Goal: Information Seeking & Learning: Check status

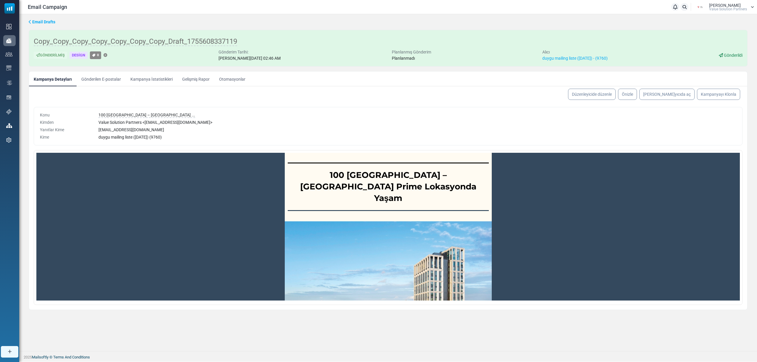
click at [140, 77] on link "Kampanya İstatistikleri" at bounding box center [152, 79] width 52 height 15
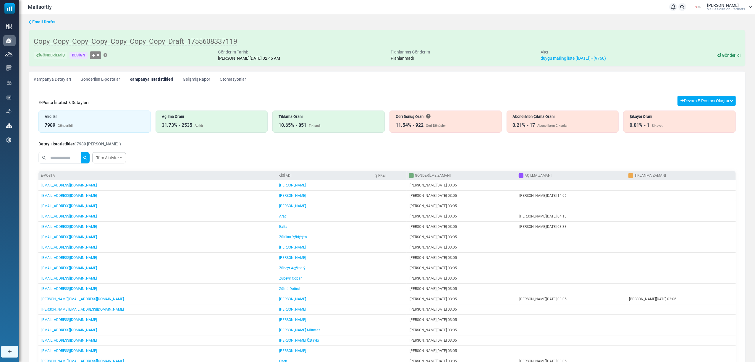
click at [406, 126] on div "11.54% - 922" at bounding box center [410, 125] width 28 height 7
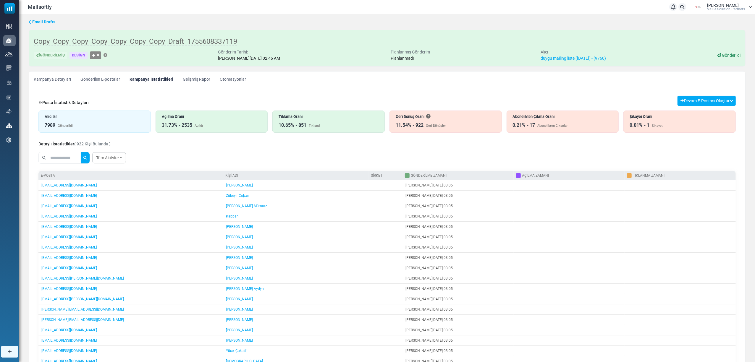
click at [523, 122] on div "Abonelikten Çıkma Oranı 0.21% - 17 Abonelikten Çıkanlar" at bounding box center [563, 122] width 112 height 22
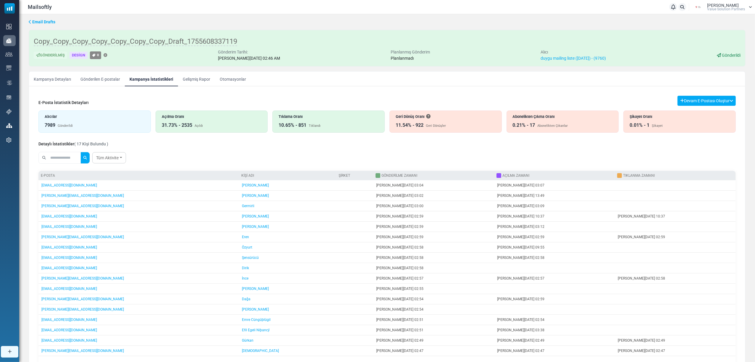
click at [410, 111] on div "Geri Dönüş Oranı 11.54% - 922 Geri Dönüşler" at bounding box center [446, 122] width 112 height 22
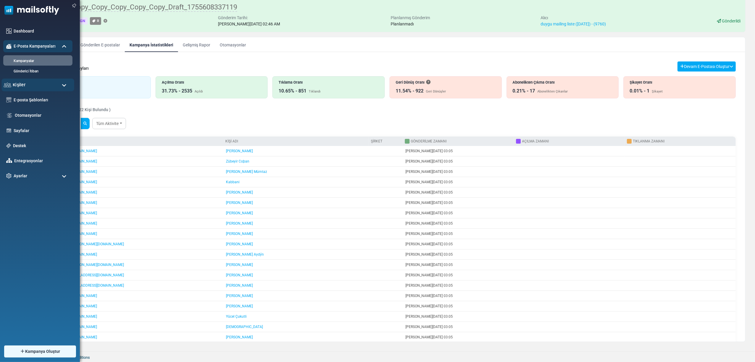
click at [24, 84] on span "Kişiler" at bounding box center [19, 85] width 13 height 7
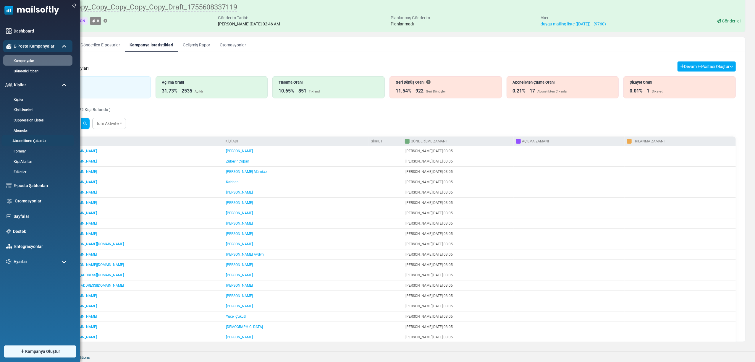
click at [24, 141] on link "Abonelikten Çıkanlar" at bounding box center [36, 141] width 71 height 6
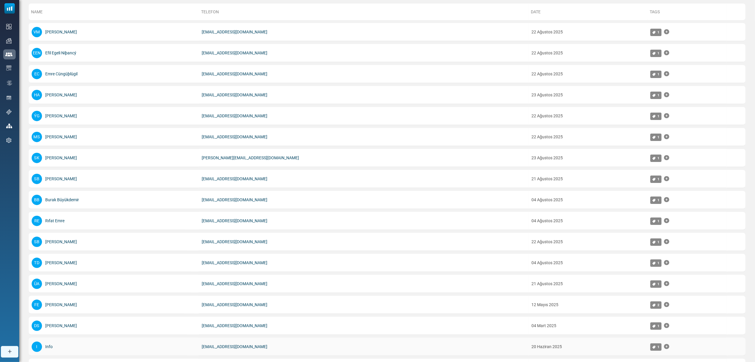
scroll to position [179, 0]
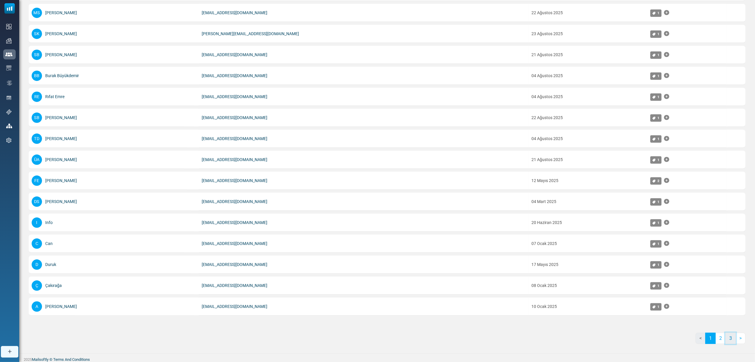
drag, startPoint x: 732, startPoint y: 335, endPoint x: 727, endPoint y: 335, distance: 5.0
click at [732, 336] on link "3" at bounding box center [731, 338] width 10 height 11
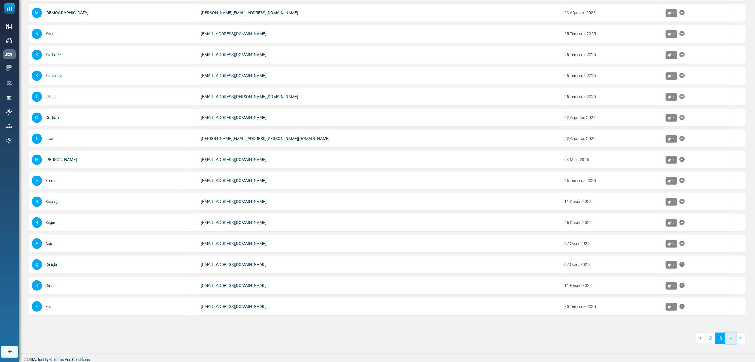
click at [730, 337] on link "4" at bounding box center [731, 338] width 10 height 11
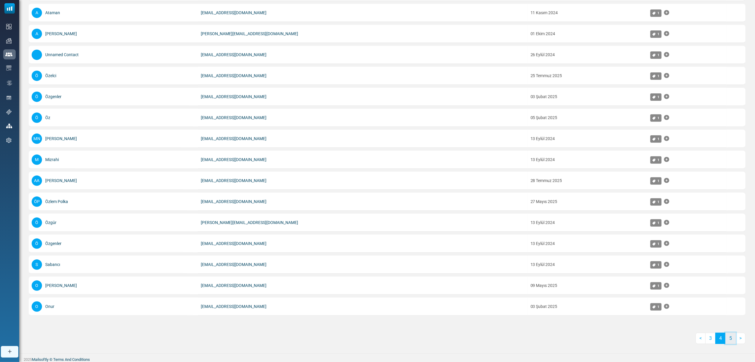
click at [730, 337] on link "5" at bounding box center [731, 338] width 10 height 11
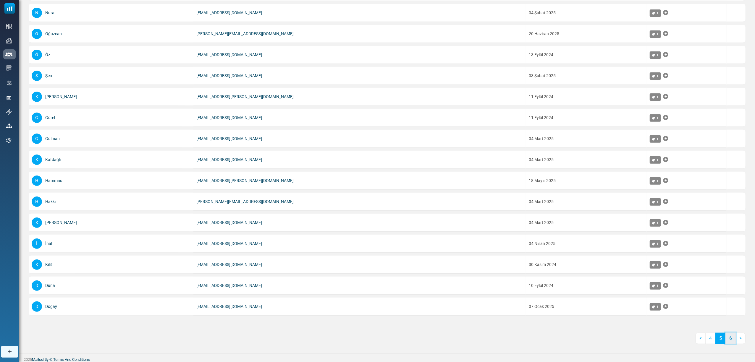
click at [730, 337] on link "6" at bounding box center [731, 338] width 10 height 11
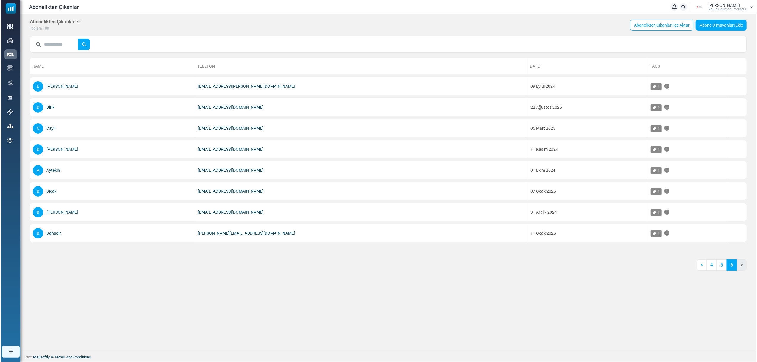
scroll to position [0, 0]
